Goal: Book appointment/travel/reservation

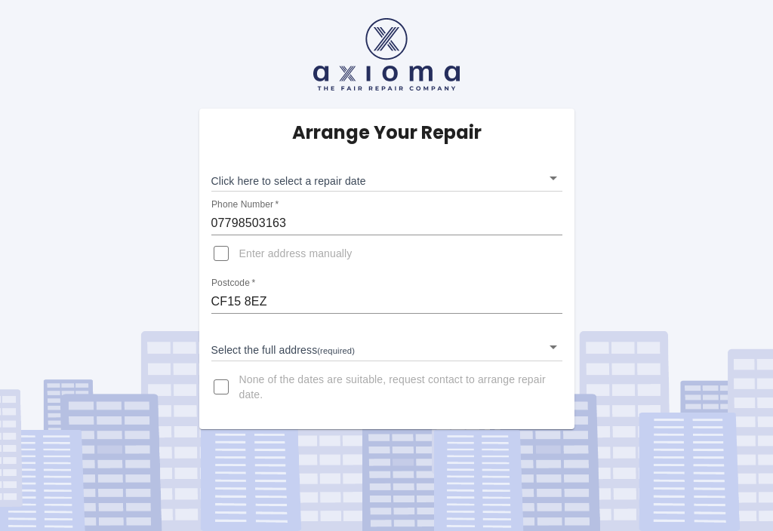
click at [552, 176] on body "Arrange Your Repair Click here to select a repair date ​ Phone Number   * 07798…" at bounding box center [386, 265] width 773 height 531
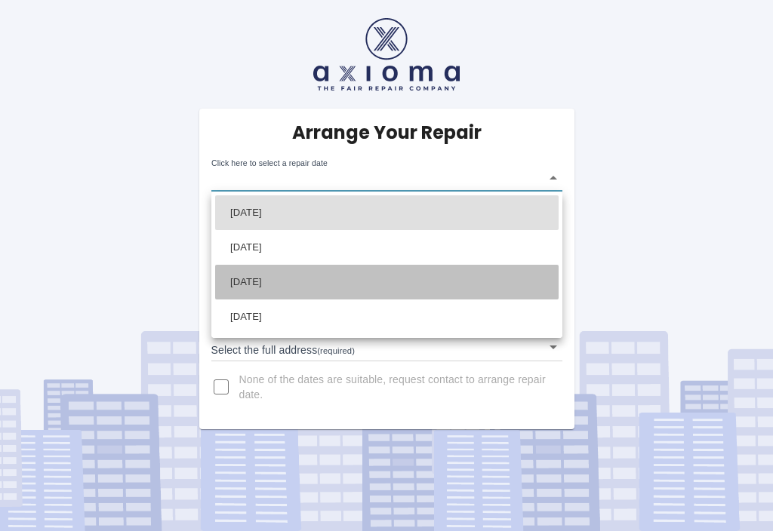
click at [273, 278] on li "Thu Sep 11 2025" at bounding box center [386, 282] width 343 height 35
type input "2025-09-11T00:00:00.000Z"
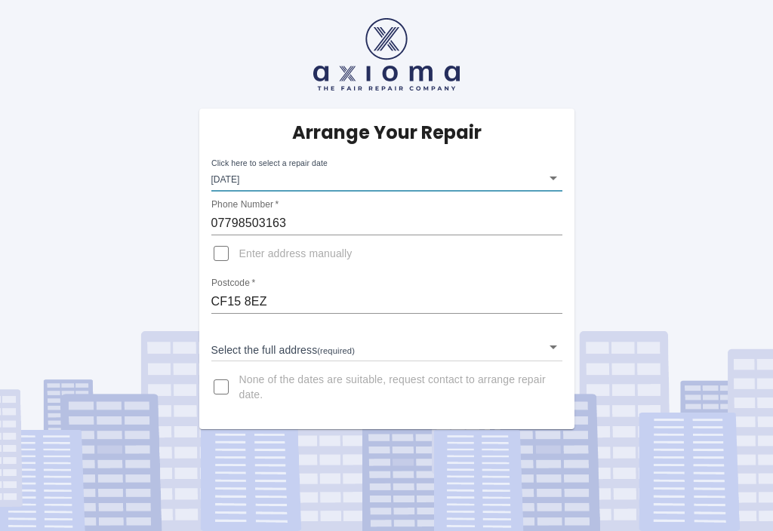
click at [554, 350] on body "Arrange Your Repair Click here to select a repair date Thu Sep 11 2025 2025-09-…" at bounding box center [386, 265] width 773 height 531
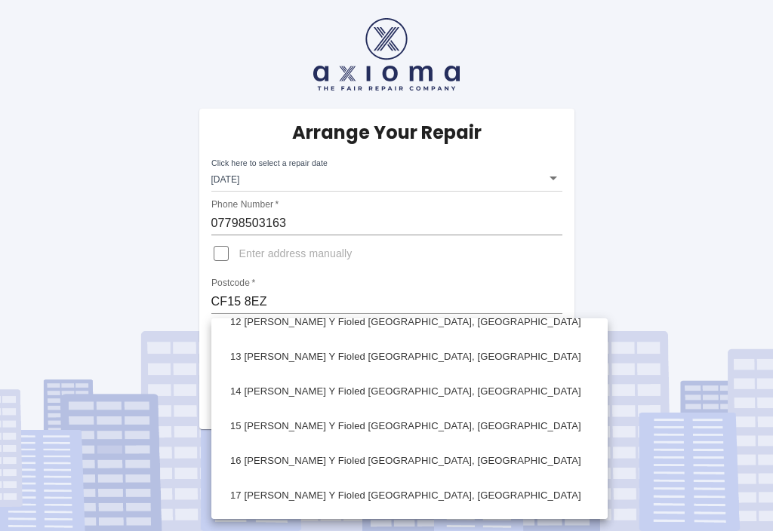
scroll to position [400, 0]
click at [303, 386] on li "14 Maes Y Fioled Morganstown, Cardiff" at bounding box center [409, 391] width 389 height 35
type input "14 Maes Y Fioled Morganstown, Cardiff"
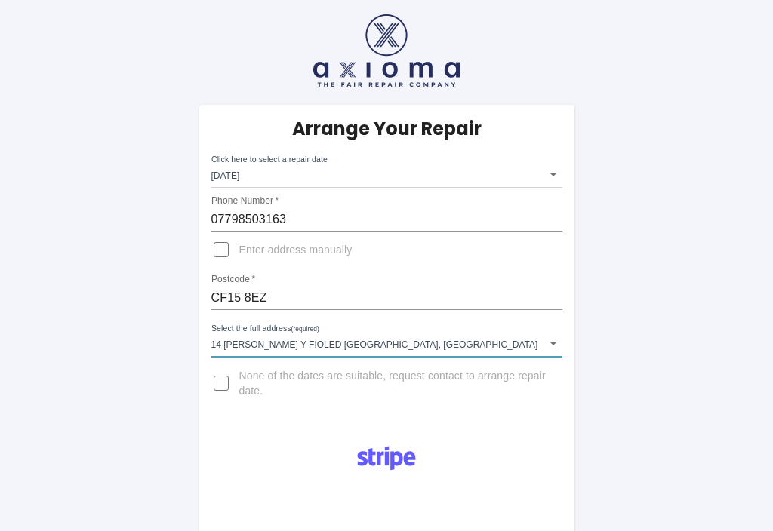
scroll to position [5, 0]
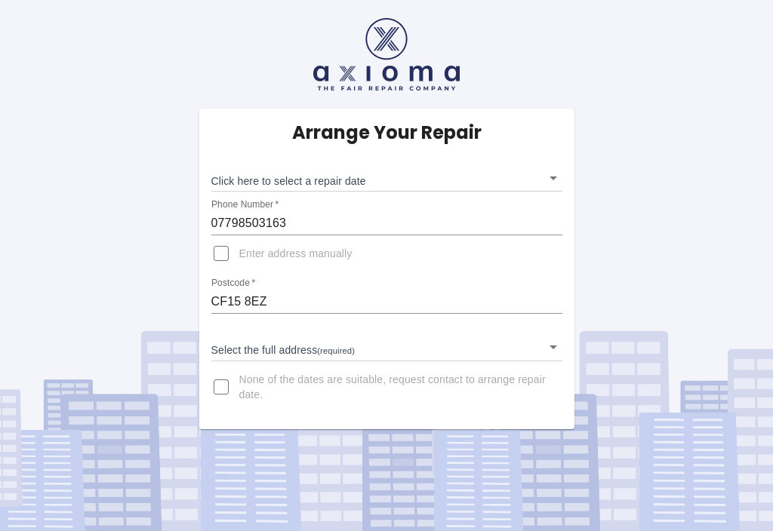
click at [552, 174] on body "Arrange Your Repair Click here to select a repair date ​ Phone Number   * 07798…" at bounding box center [386, 265] width 773 height 531
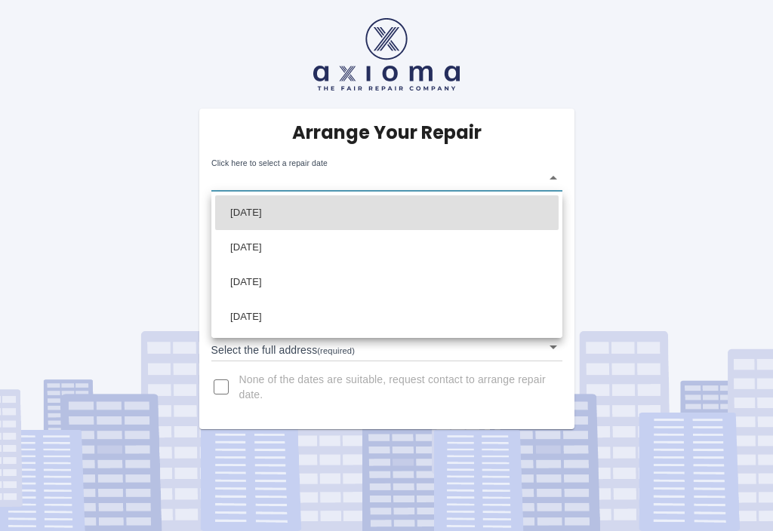
click at [282, 247] on li "Wed Sep 10 2025" at bounding box center [386, 247] width 343 height 35
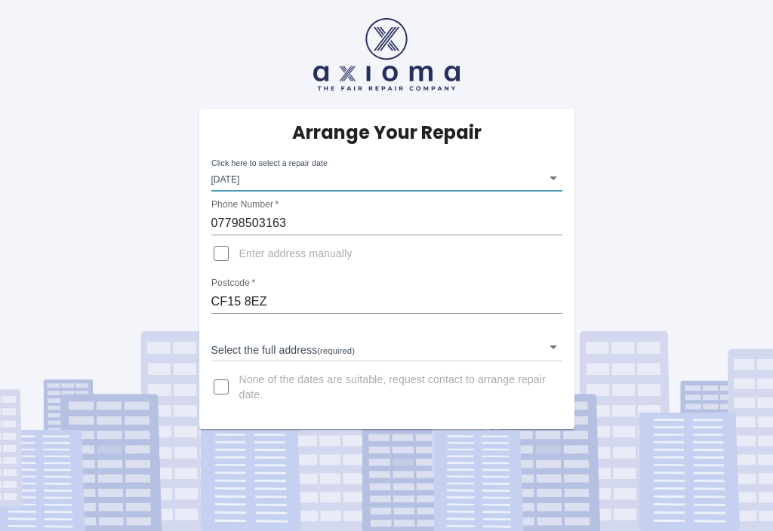
type input "2025-09-10T00:00:00.000Z"
click at [547, 346] on body "Arrange Your Repair Click here to select a repair date Wed Sep 10 2025 2025-09-…" at bounding box center [386, 265] width 773 height 531
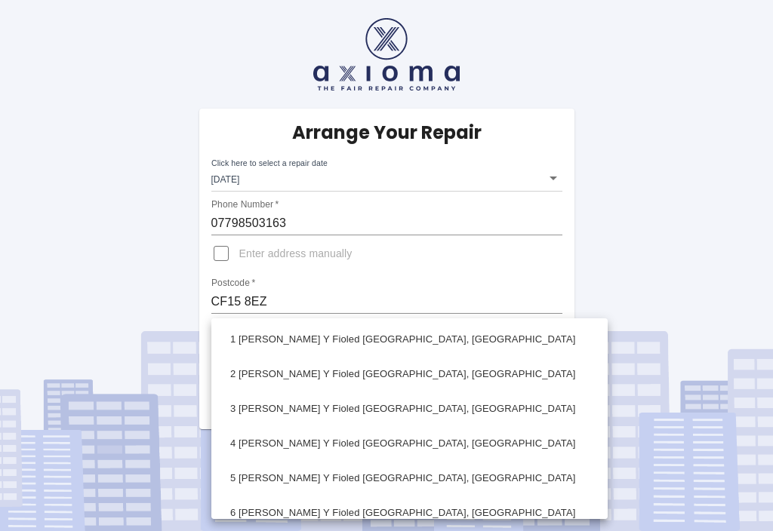
click at [555, 178] on div at bounding box center [386, 265] width 773 height 531
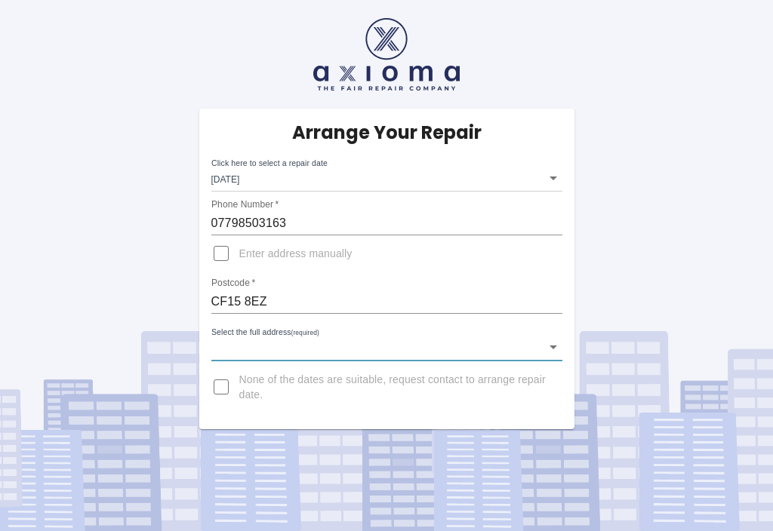
click at [545, 168] on body "Arrange Your Repair Click here to select a repair date Wed Sep 10 2025 2025-09-…" at bounding box center [386, 265] width 773 height 531
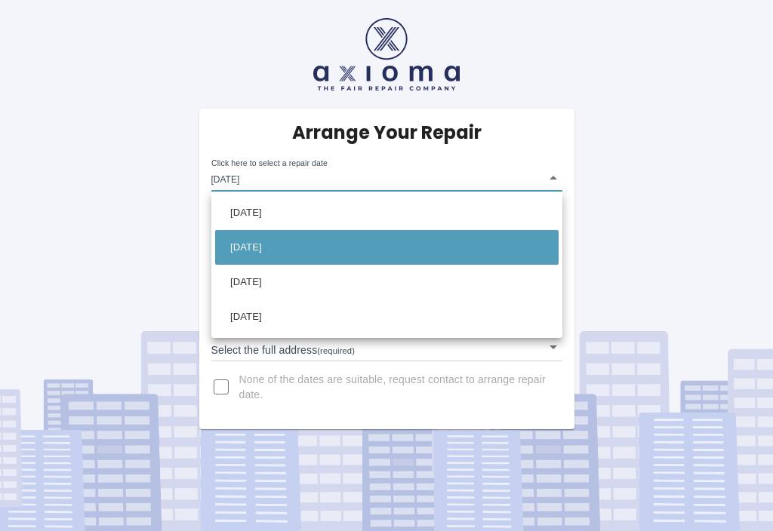
click at [298, 245] on li "Wed Sep 10 2025" at bounding box center [386, 247] width 343 height 35
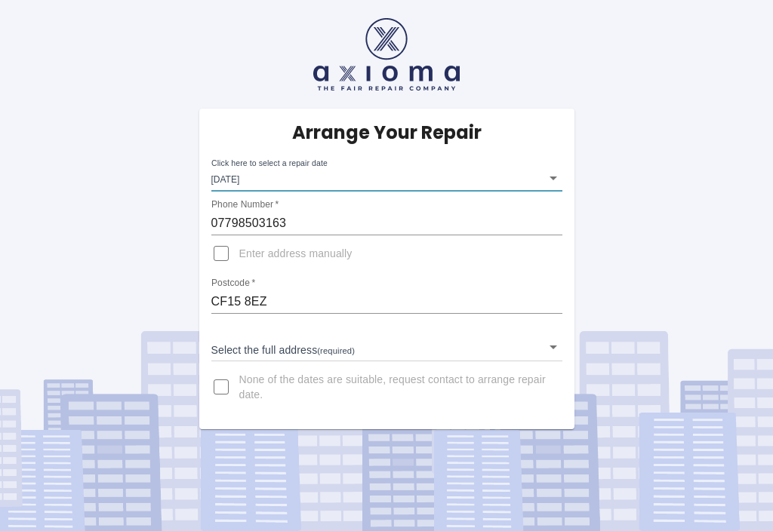
click at [547, 348] on body "Arrange Your Repair Click here to select a repair date Wed Sep 10 2025 2025-09-…" at bounding box center [386, 265] width 773 height 531
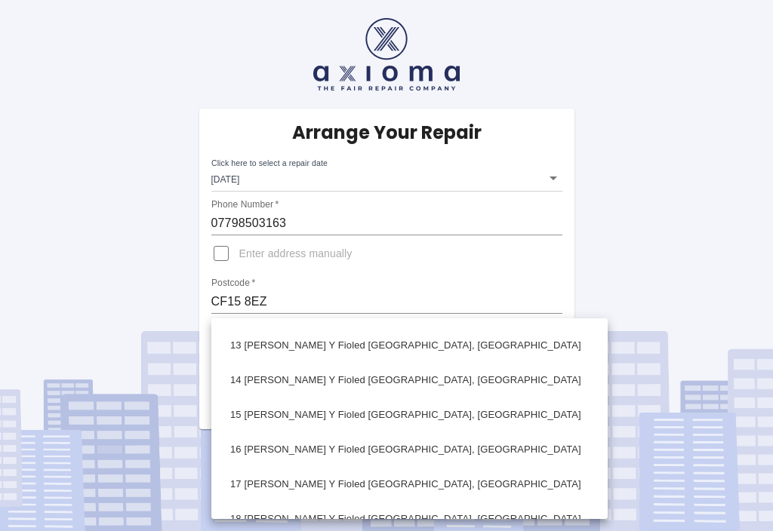
scroll to position [414, 0]
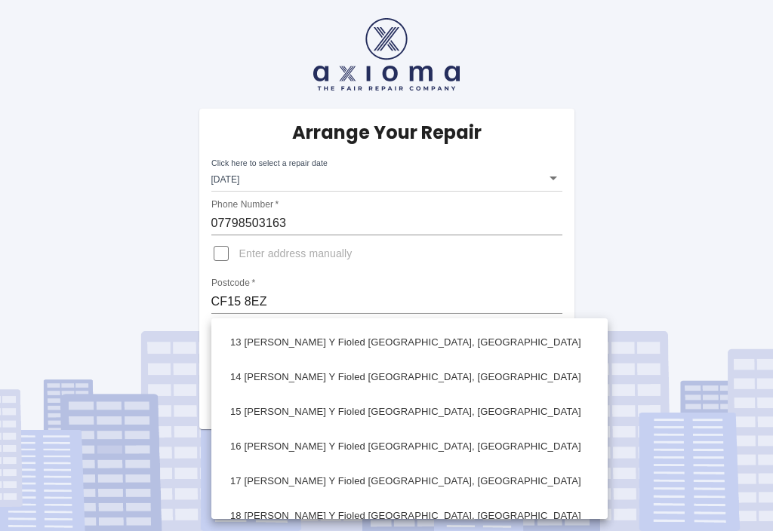
click at [265, 372] on li "14 Maes Y Fioled Morganstown, Cardiff" at bounding box center [409, 377] width 389 height 35
type input "14 Maes Y Fioled Morganstown, Cardiff"
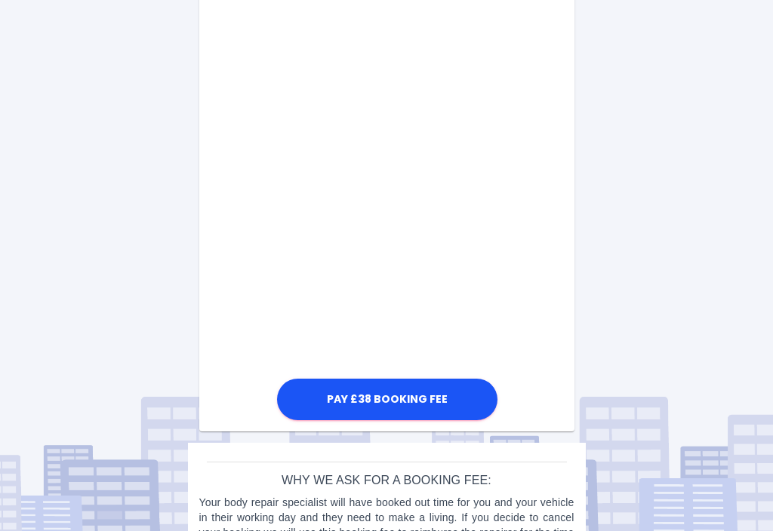
scroll to position [580, 0]
click at [408, 401] on button "Pay £38 Booking Fee" at bounding box center [387, 401] width 220 height 42
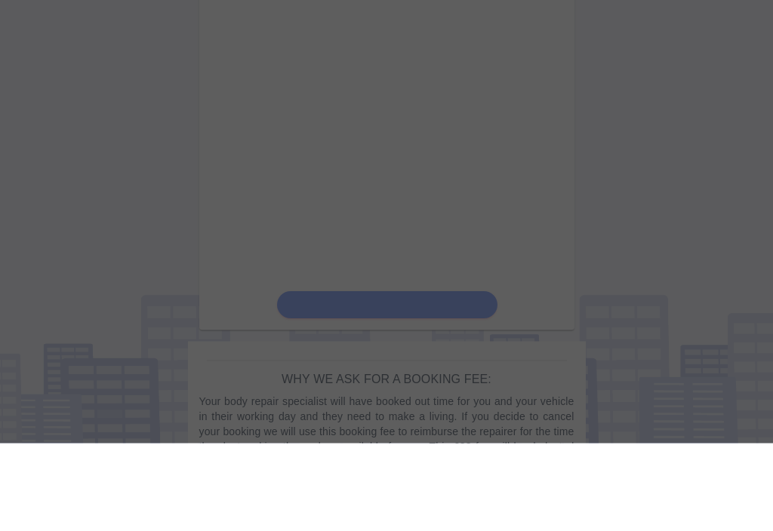
scroll to position [614, 0]
